Goal: Transaction & Acquisition: Book appointment/travel/reservation

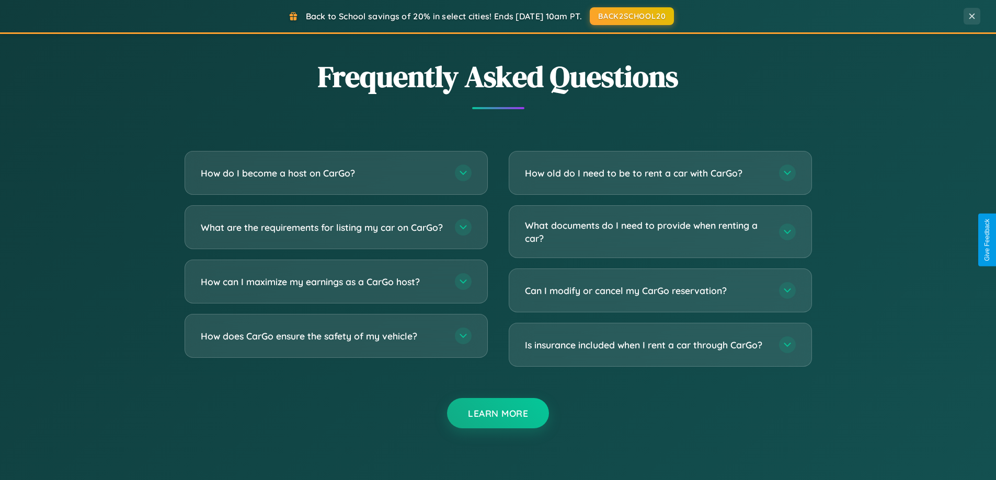
scroll to position [2012, 0]
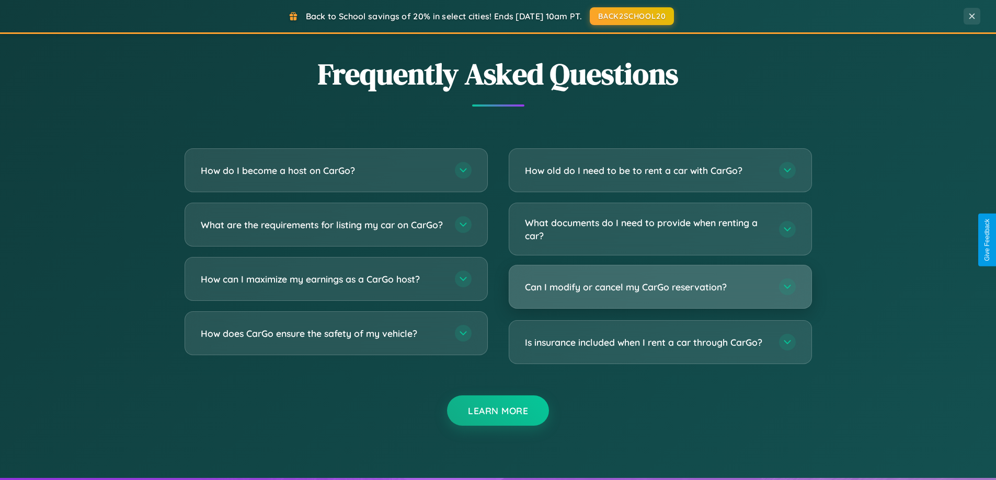
click at [660, 287] on h3 "Can I modify or cancel my CarGo reservation?" at bounding box center [647, 287] width 244 height 13
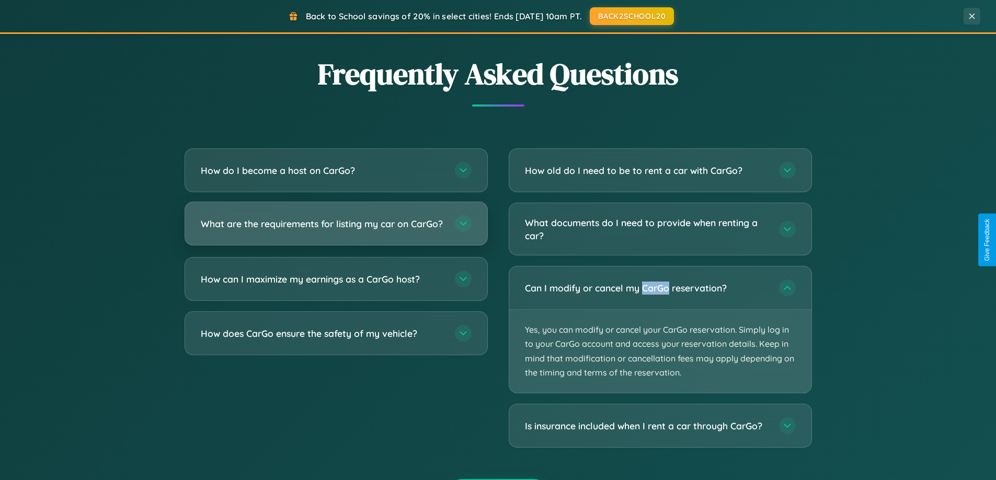
click at [336, 228] on h3 "What are the requirements for listing my car on CarGo?" at bounding box center [323, 223] width 244 height 13
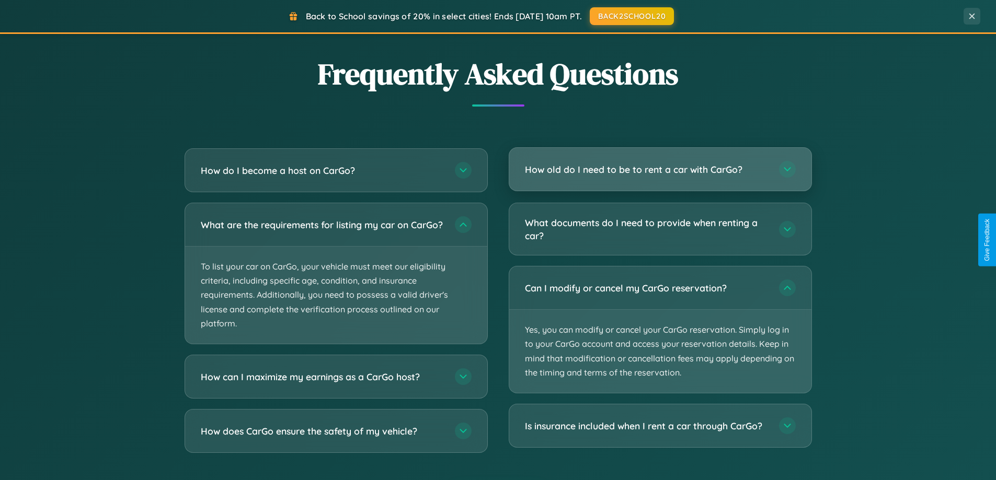
click at [660, 169] on h3 "How old do I need to be to rent a car with CarGo?" at bounding box center [647, 169] width 244 height 13
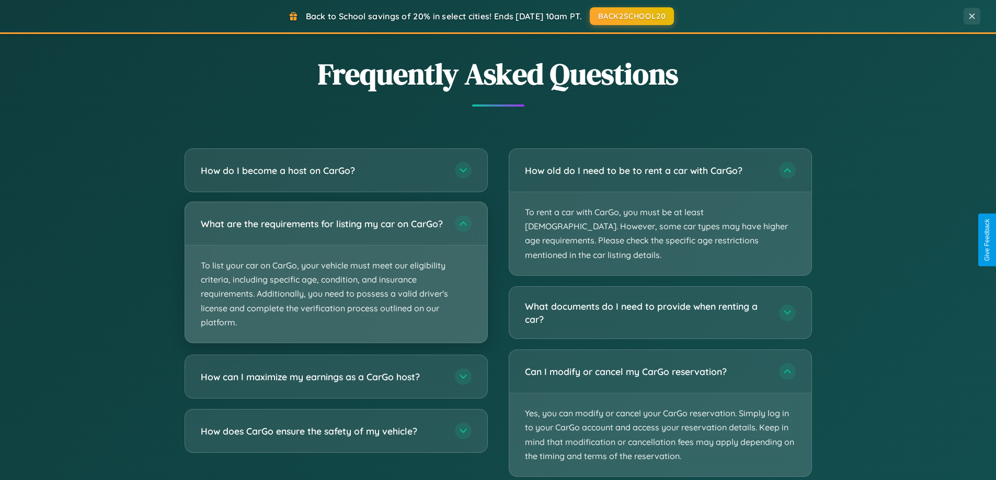
click at [336, 278] on p "To list your car on CarGo, your vehicle must meet our eligibility criteria, inc…" at bounding box center [336, 294] width 302 height 97
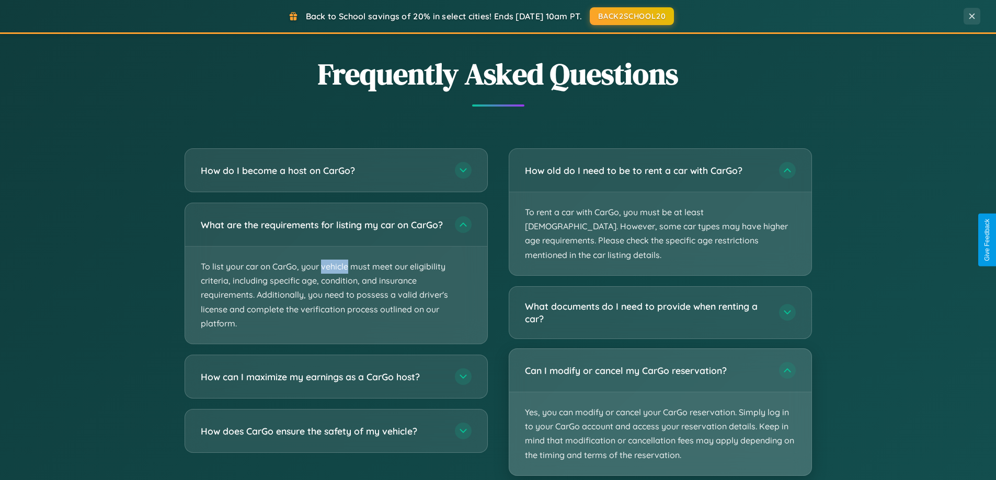
click at [660, 399] on p "Yes, you can modify or cancel your CarGo reservation. Simply log in to your Car…" at bounding box center [660, 434] width 302 height 83
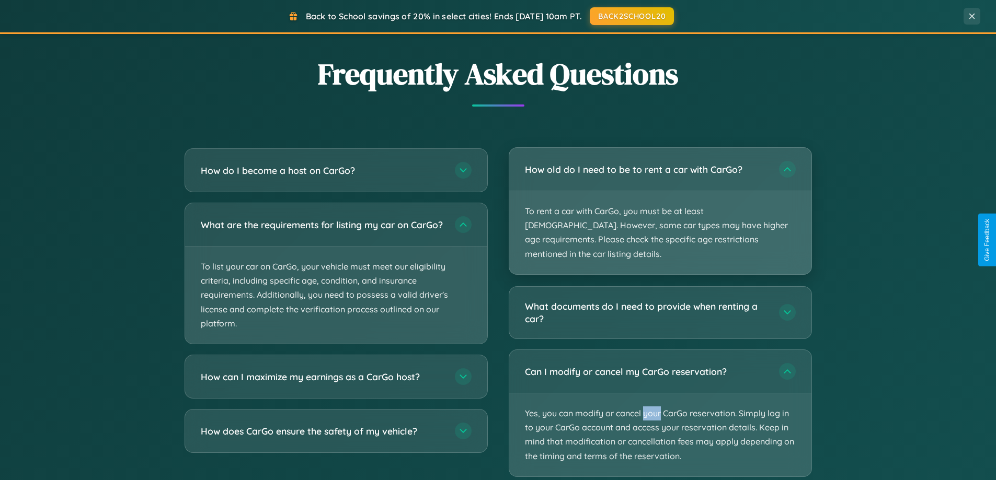
click at [660, 204] on p "To rent a car with CarGo, you must be at least [DEMOGRAPHIC_DATA]. However, som…" at bounding box center [660, 232] width 302 height 83
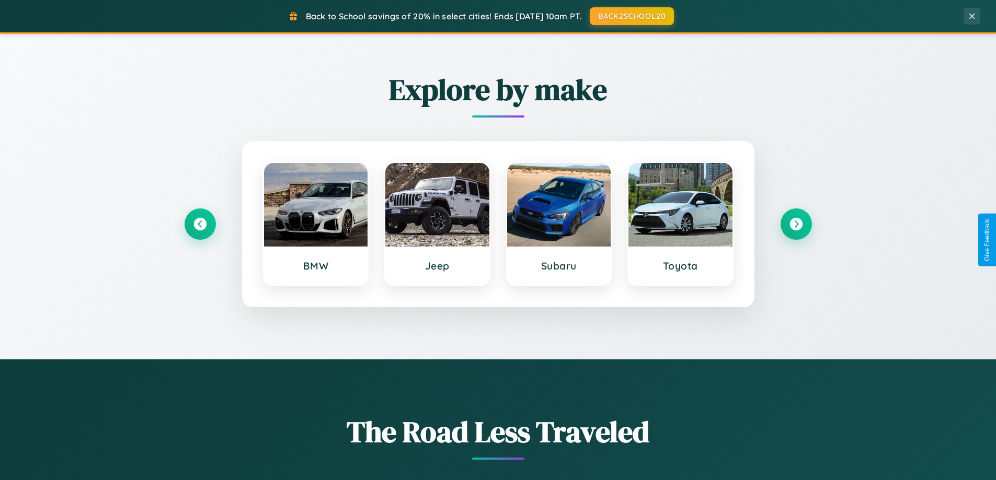
scroll to position [0, 0]
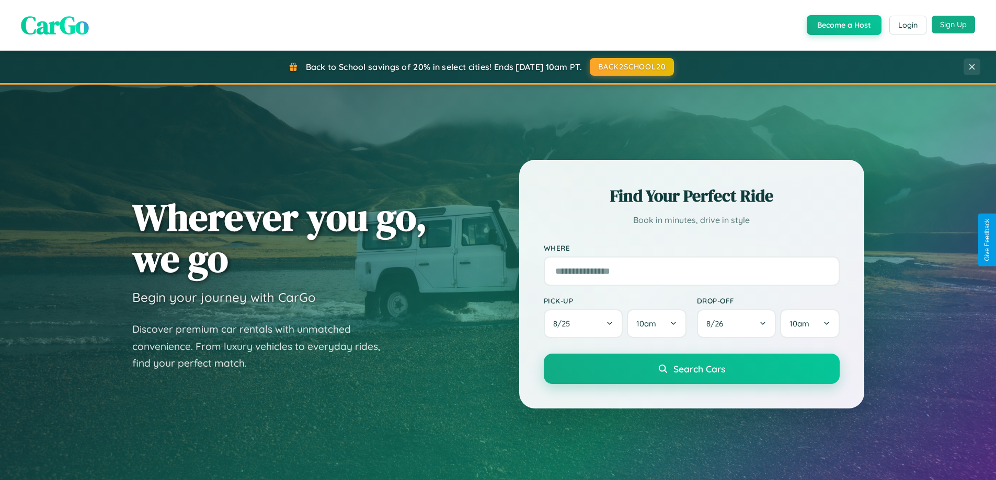
click at [953, 25] on button "Sign Up" at bounding box center [953, 25] width 43 height 18
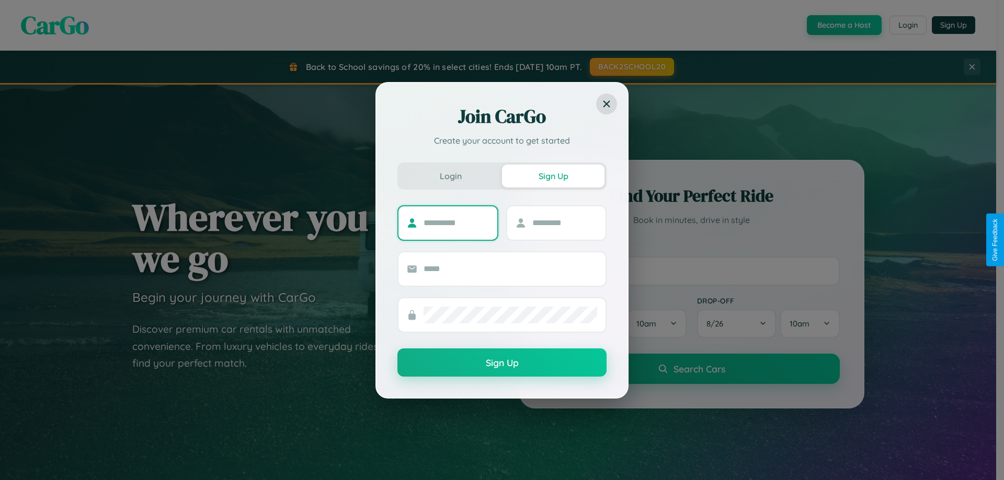
click at [456, 223] on input "text" at bounding box center [455, 223] width 65 height 17
type input "********"
click at [564, 223] on input "text" at bounding box center [564, 223] width 65 height 17
type input "***"
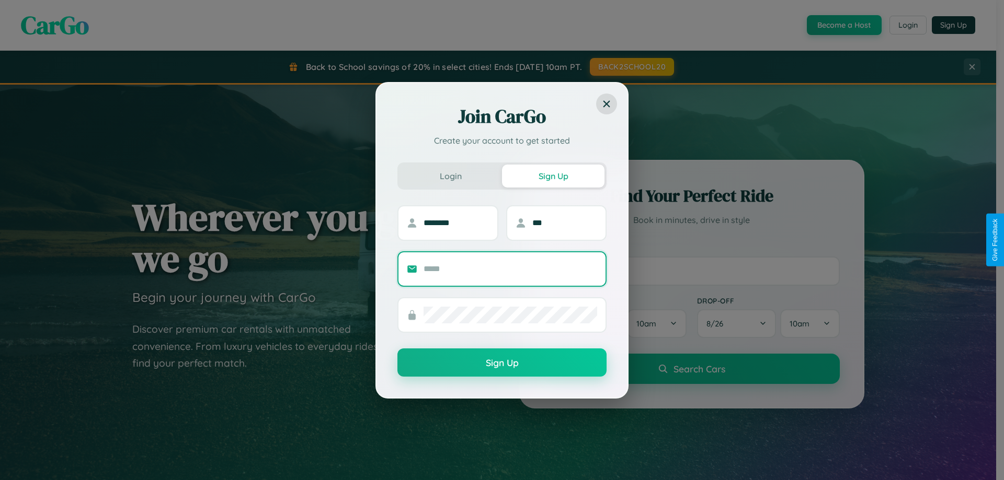
click at [510, 269] on input "text" at bounding box center [510, 269] width 174 height 17
type input "**********"
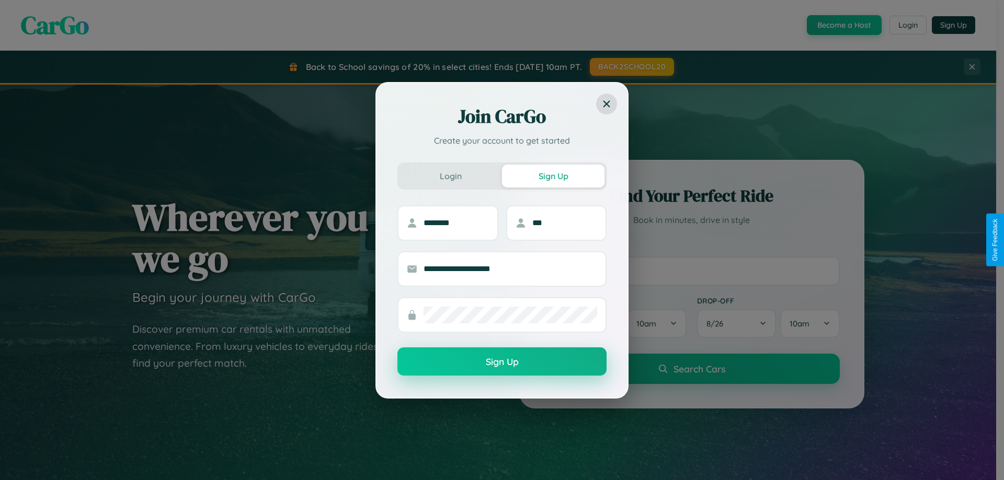
click at [502, 362] on button "Sign Up" at bounding box center [501, 362] width 209 height 28
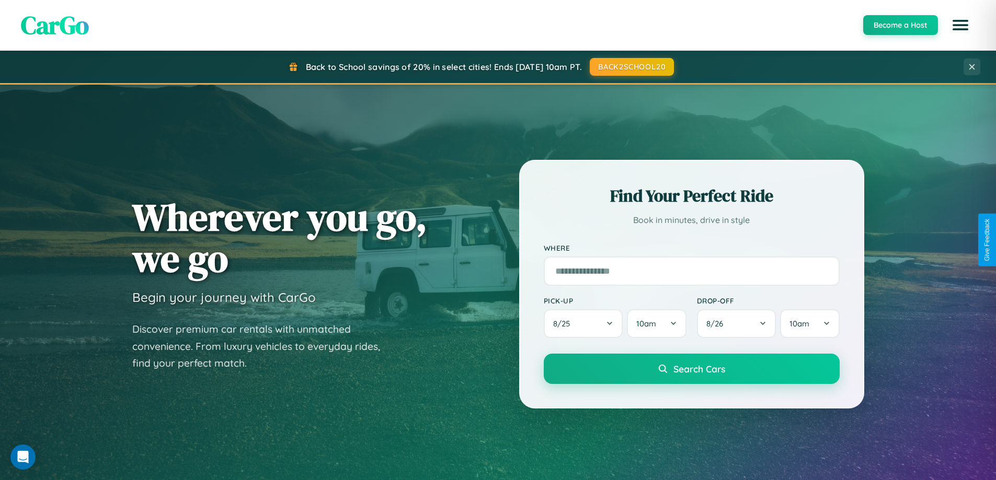
scroll to position [451, 0]
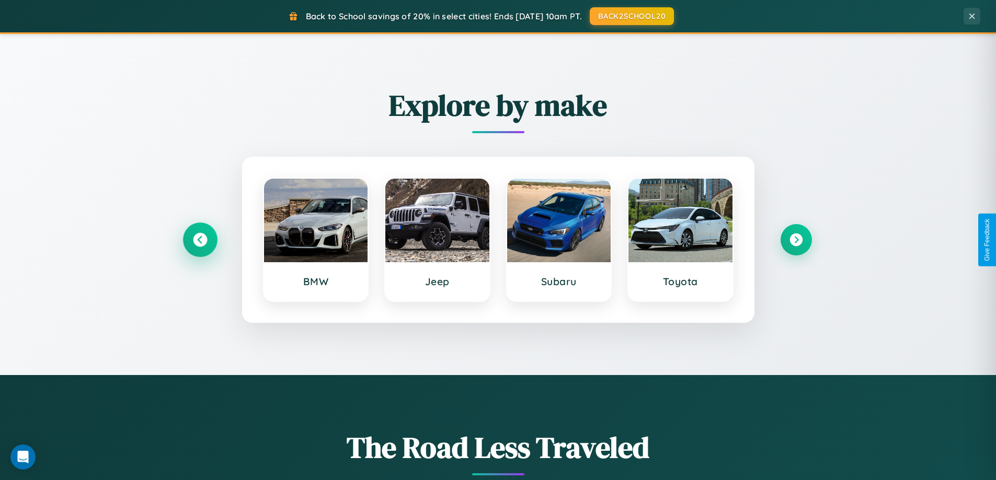
click at [200, 240] on icon at bounding box center [200, 240] width 14 height 14
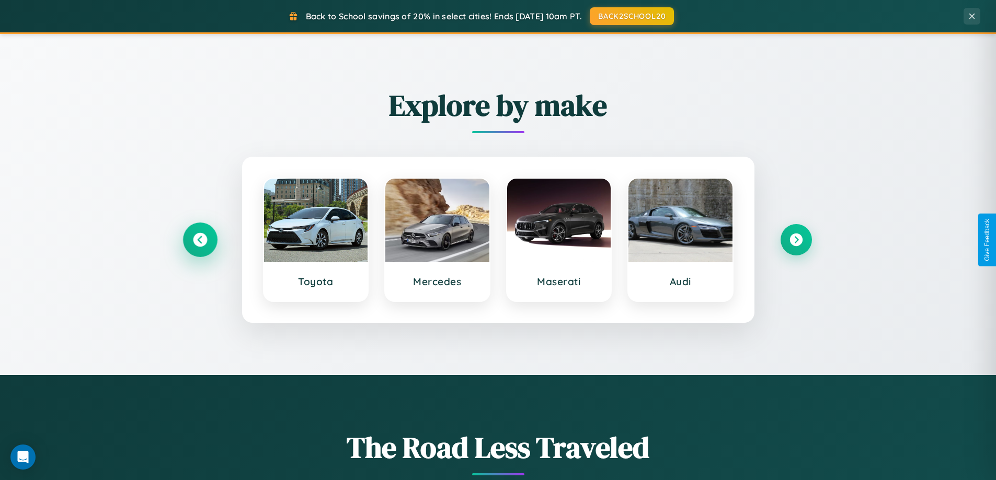
click at [200, 240] on icon at bounding box center [200, 240] width 14 height 14
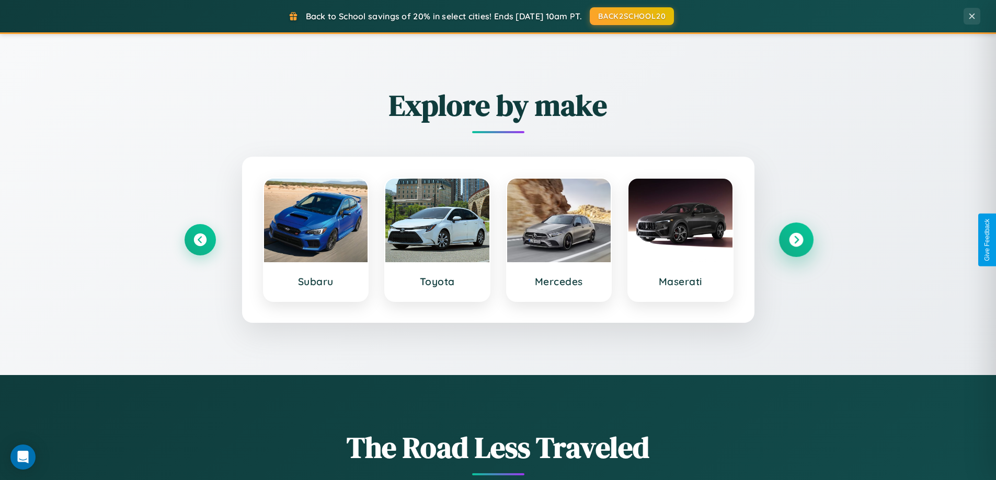
click at [796, 240] on icon at bounding box center [796, 240] width 14 height 14
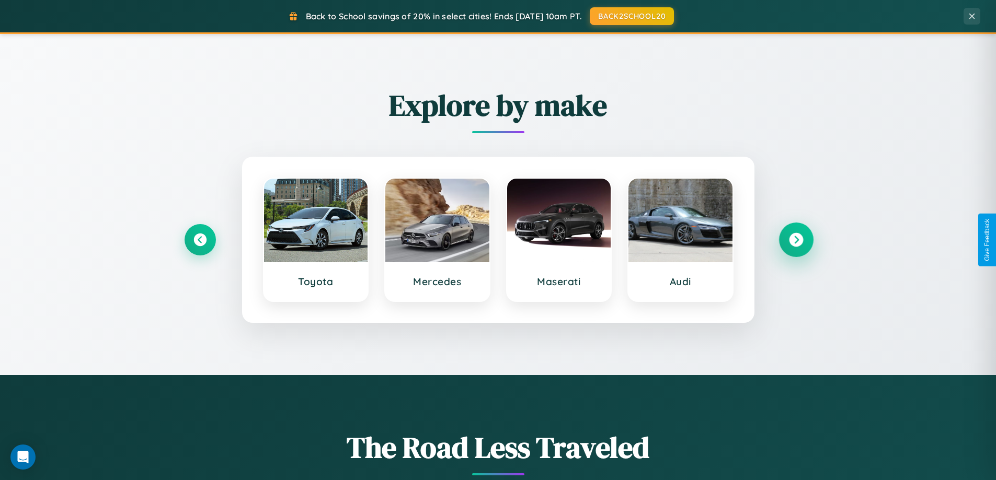
click at [796, 240] on icon at bounding box center [796, 240] width 14 height 14
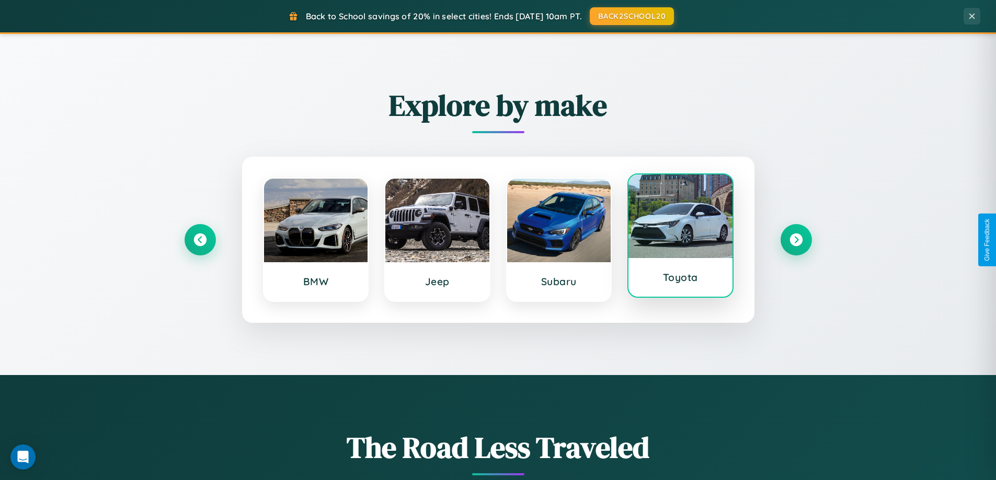
click at [680, 237] on div at bounding box center [680, 217] width 104 height 84
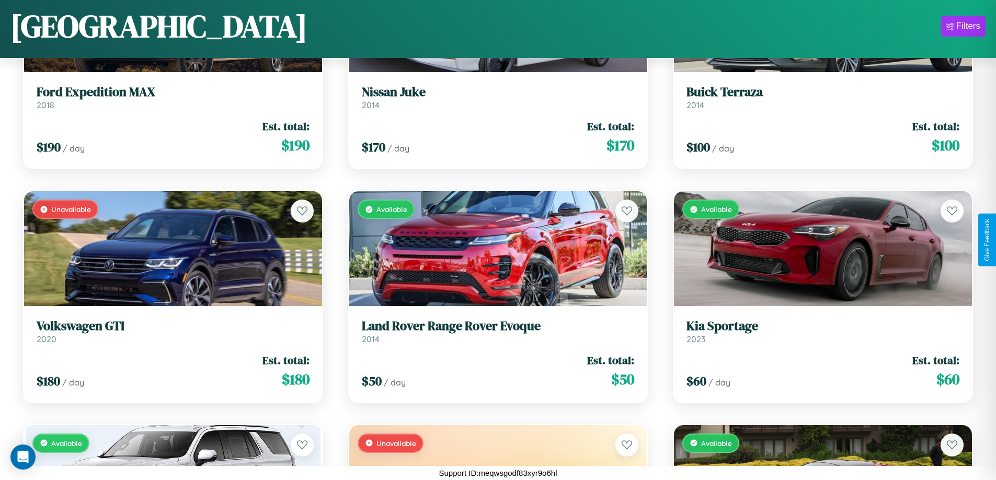
scroll to position [7873, 0]
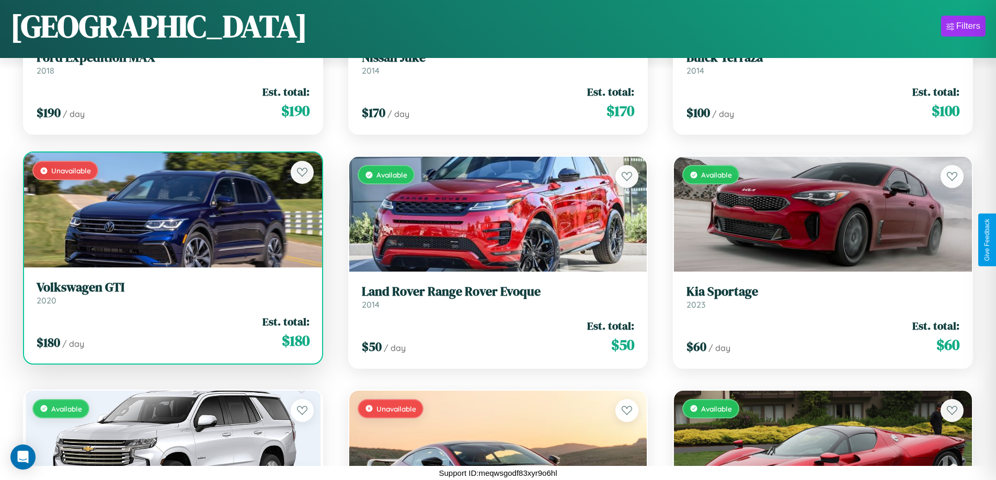
click at [171, 297] on link "Volkswagen GTI 2020" at bounding box center [173, 293] width 273 height 26
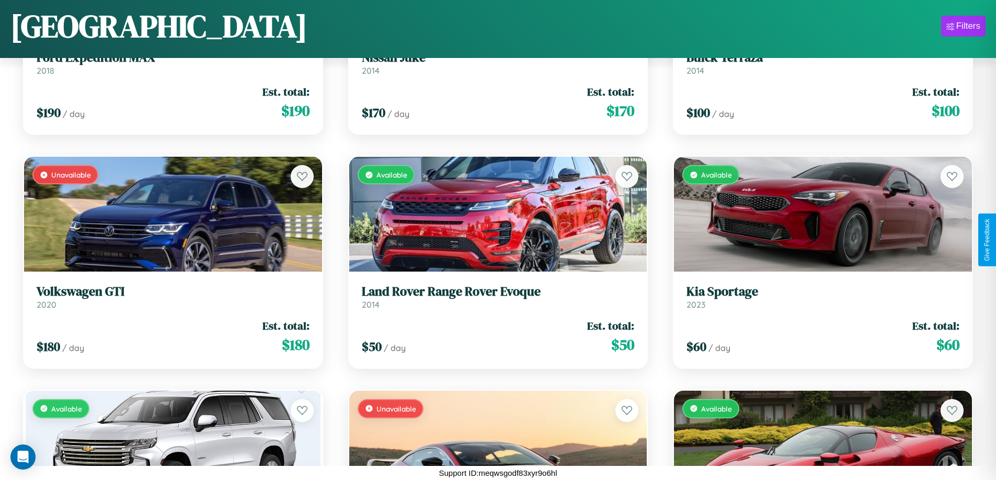
scroll to position [49, 0]
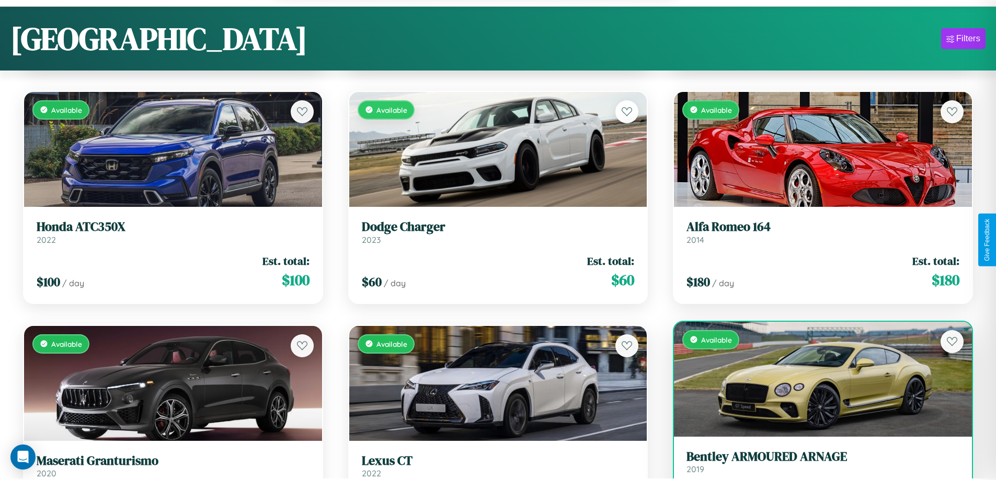
click at [816, 465] on h3 "Bentley ARMOURED ARNAGE" at bounding box center [822, 457] width 273 height 15
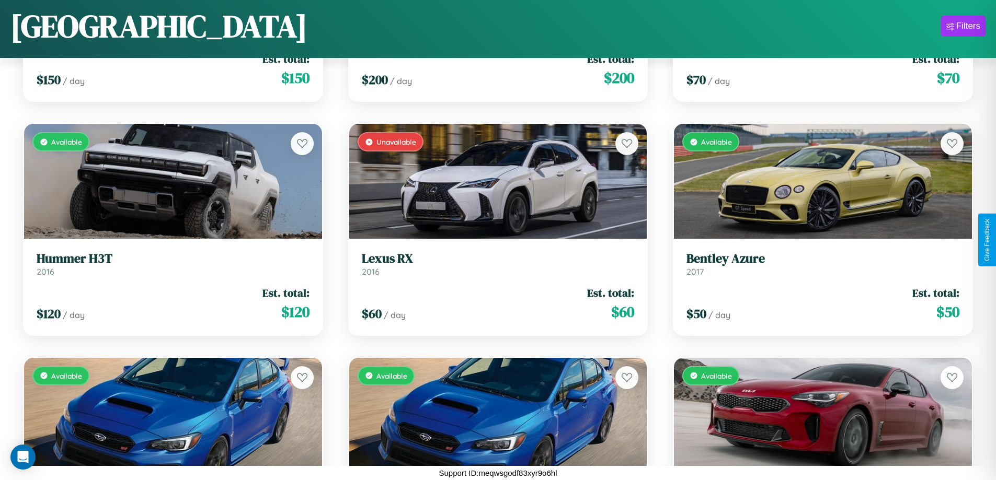
scroll to position [11619, 0]
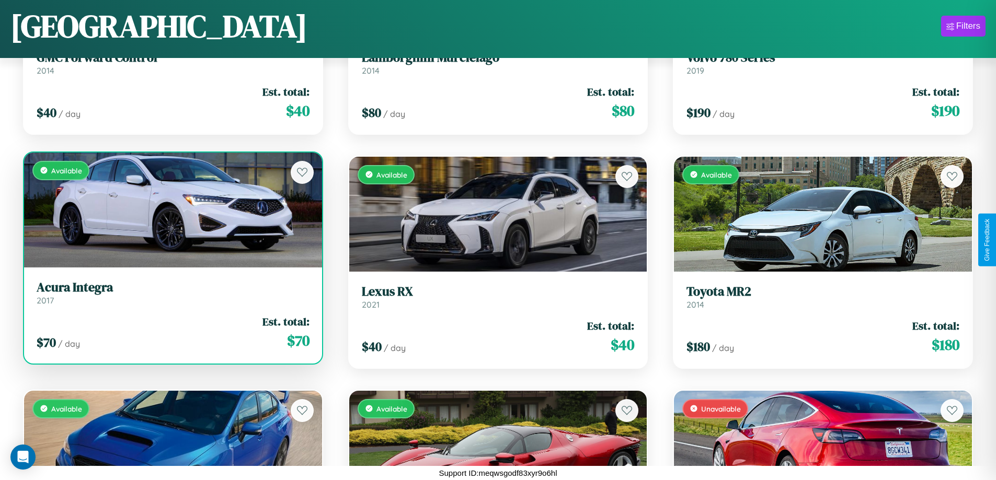
click at [171, 296] on link "Acura Integra 2017" at bounding box center [173, 293] width 273 height 26
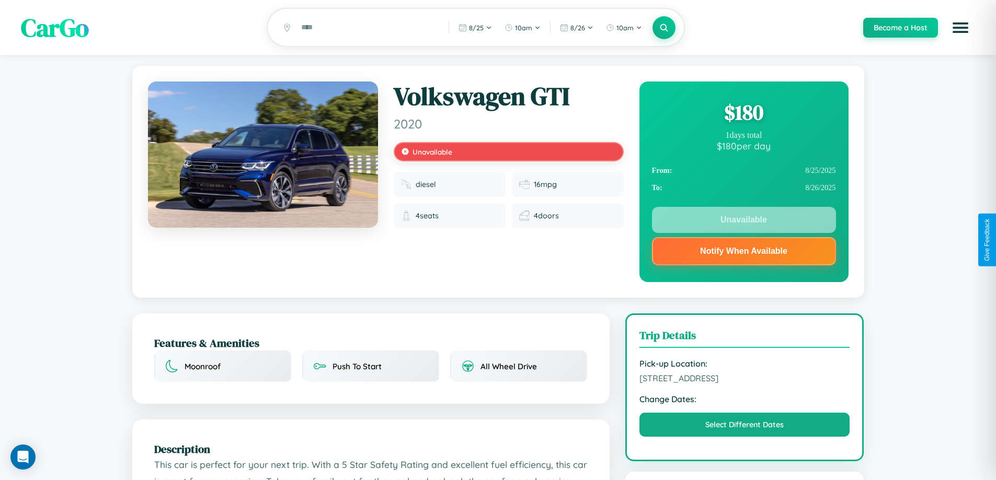
click at [743, 114] on div "$ 180" at bounding box center [744, 112] width 184 height 28
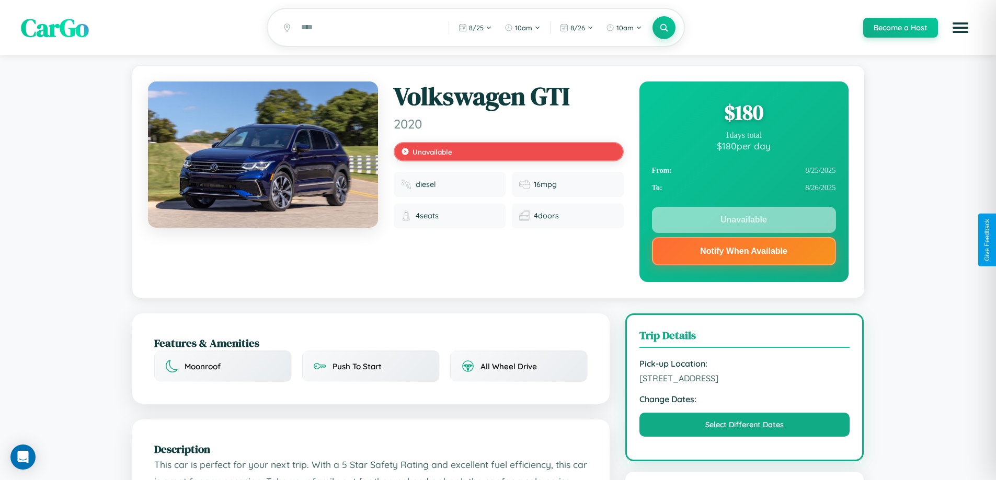
click at [743, 114] on div "$ 180" at bounding box center [744, 112] width 184 height 28
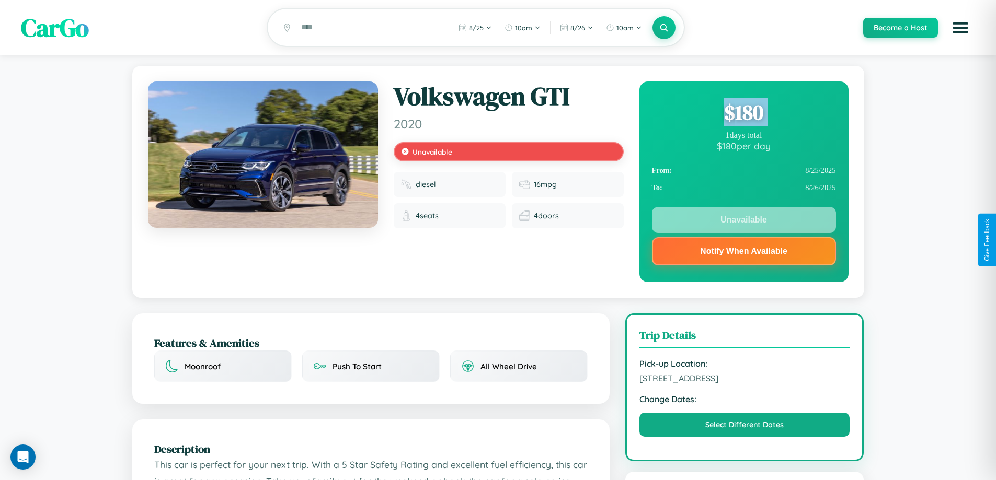
click at [743, 114] on div "$ 180" at bounding box center [744, 112] width 184 height 28
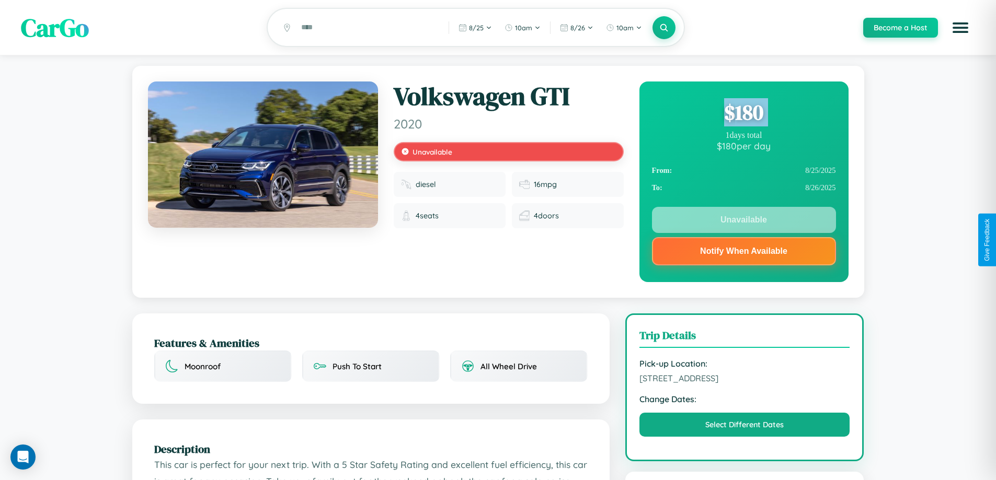
click at [743, 114] on div "$ 180" at bounding box center [744, 112] width 184 height 28
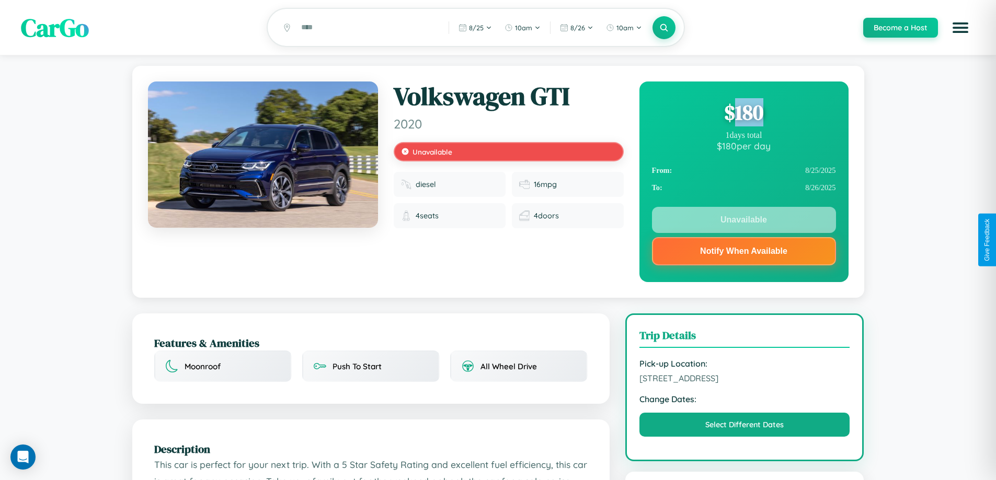
click at [743, 114] on div "$ 180" at bounding box center [744, 112] width 184 height 28
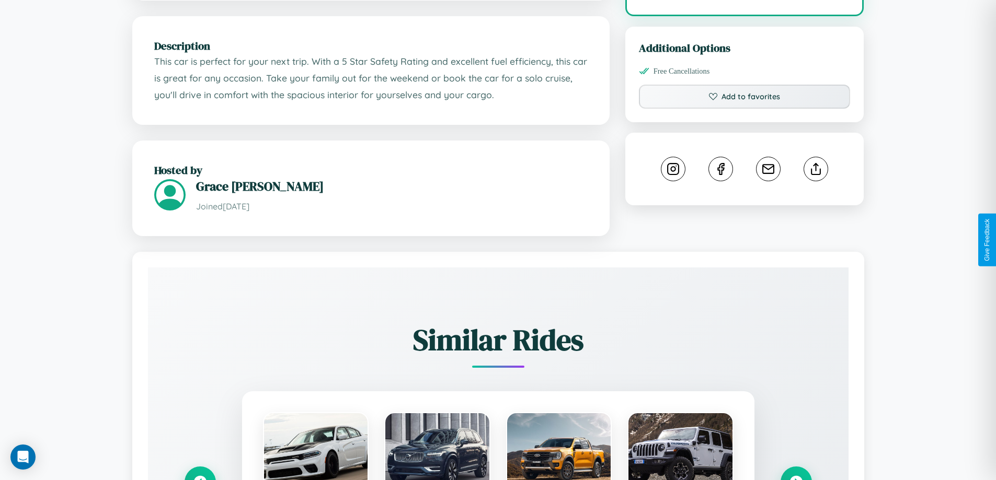
scroll to position [609, 0]
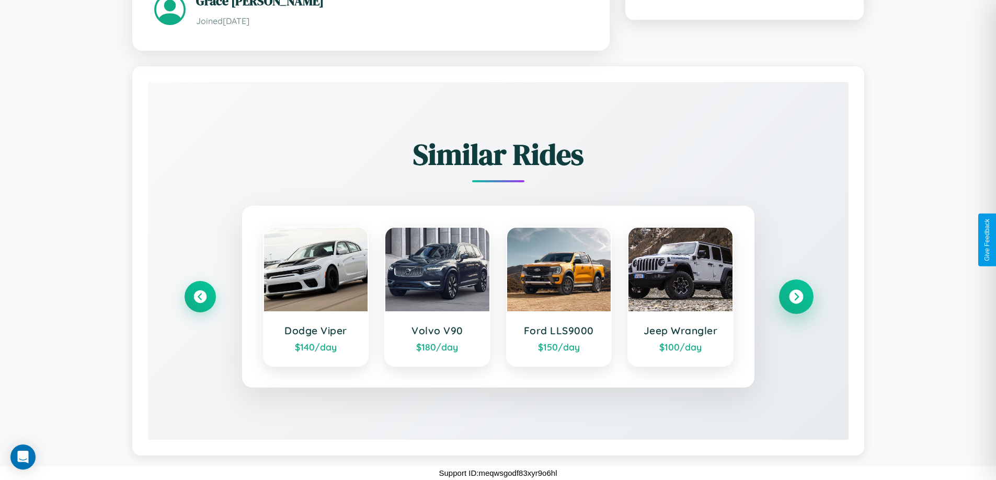
click at [796, 296] on icon at bounding box center [796, 297] width 14 height 14
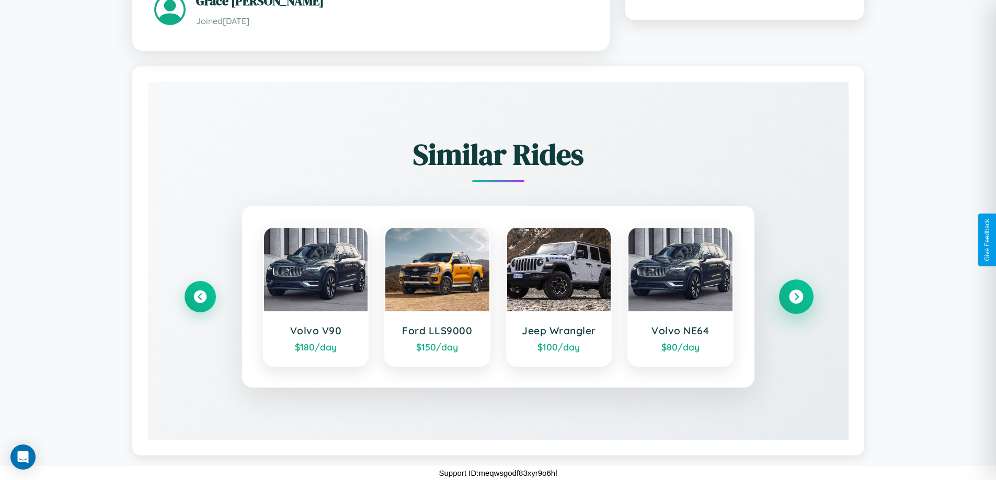
click at [796, 296] on icon at bounding box center [796, 297] width 14 height 14
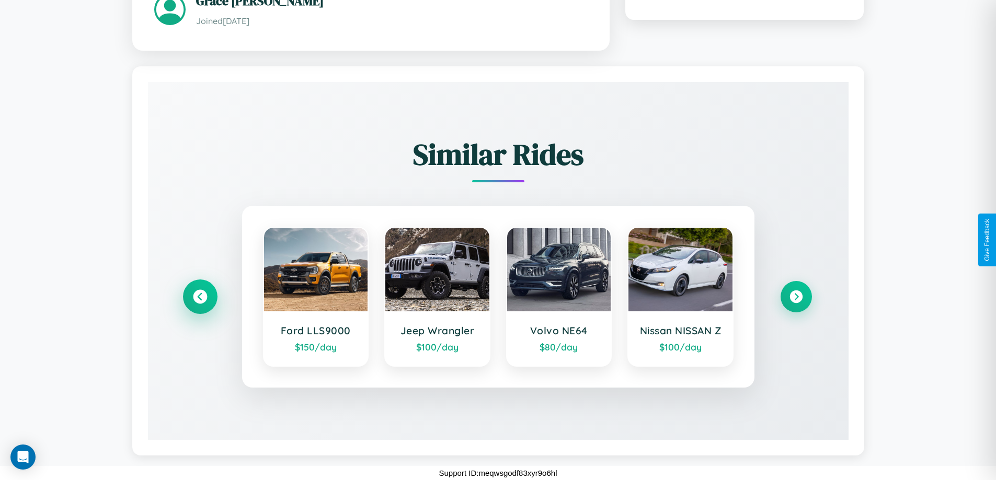
click at [200, 303] on icon at bounding box center [200, 297] width 14 height 14
